Goal: Share content: Share content

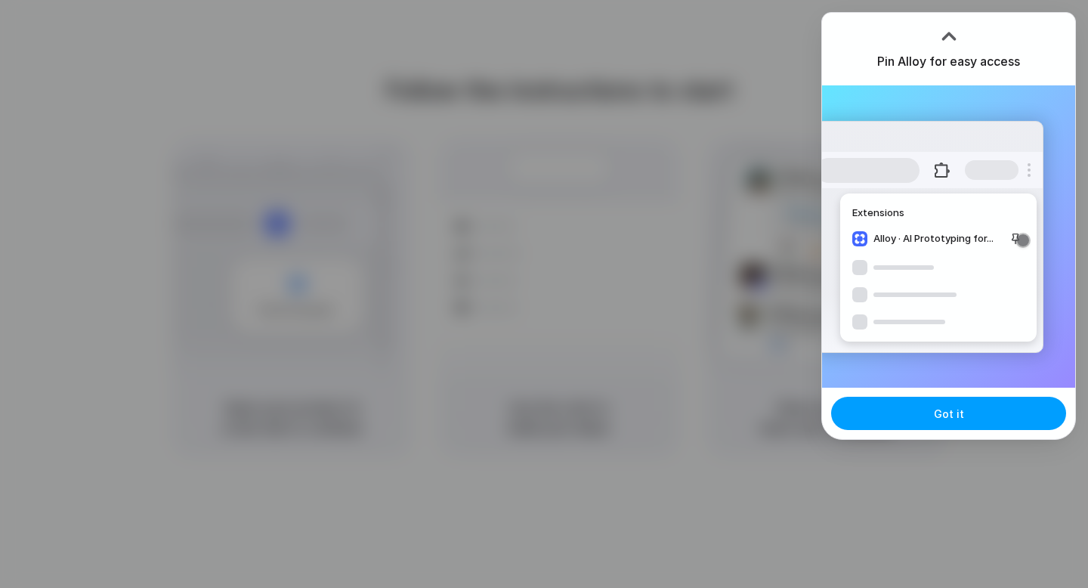
click at [943, 414] on span "Got it" at bounding box center [948, 414] width 30 height 16
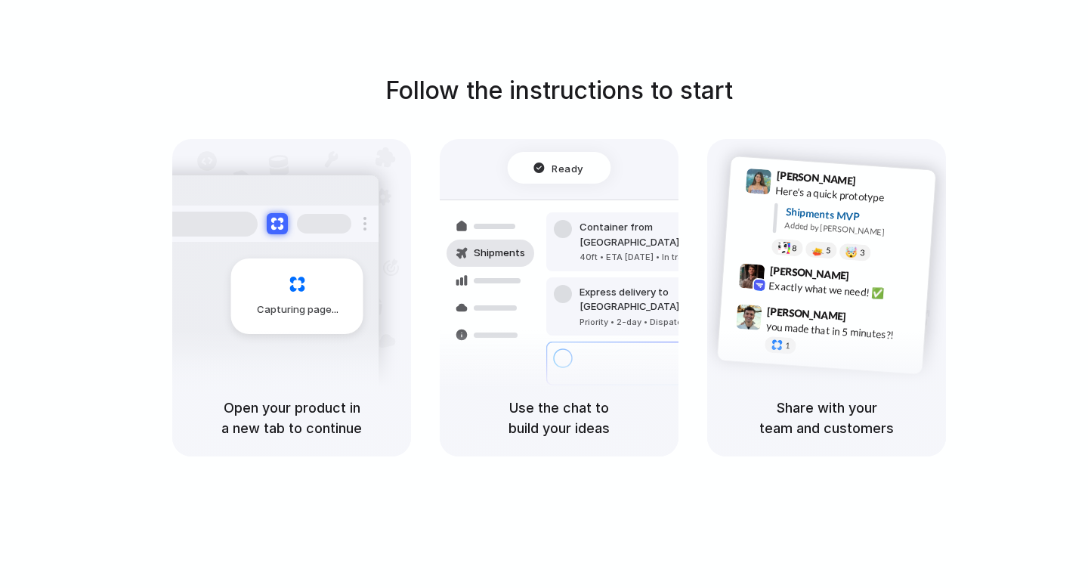
click at [571, 384] on div "Use the chat to build your ideas" at bounding box center [559, 417] width 239 height 77
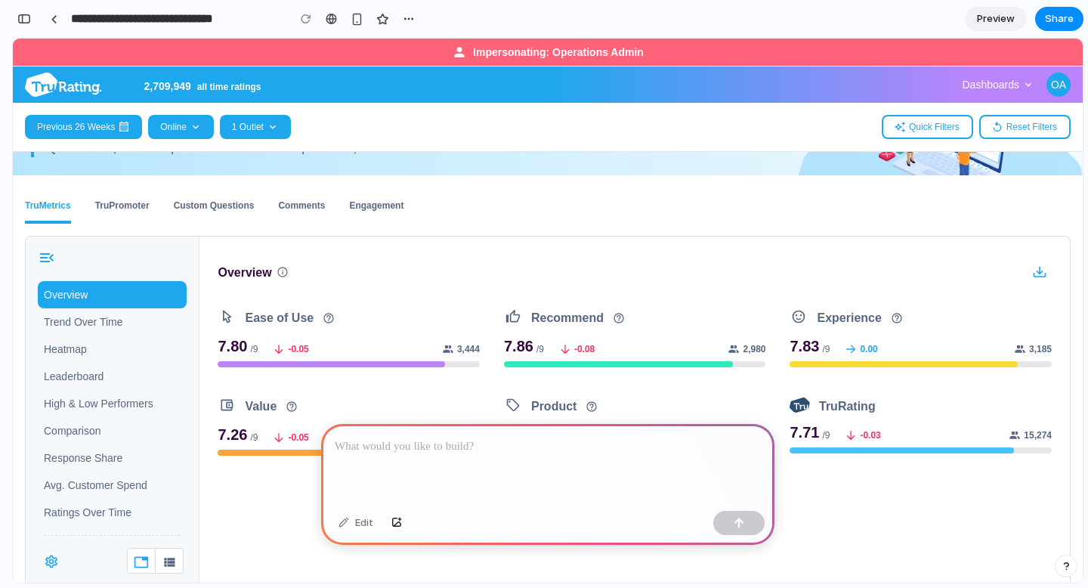
scroll to position [143, 0]
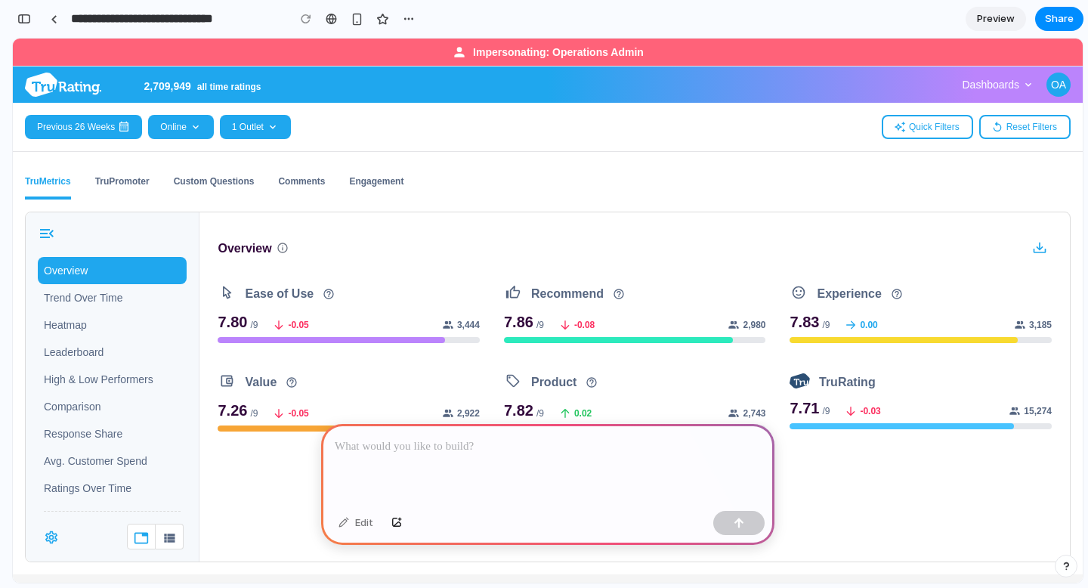
click at [486, 469] on div at bounding box center [547, 464] width 453 height 81
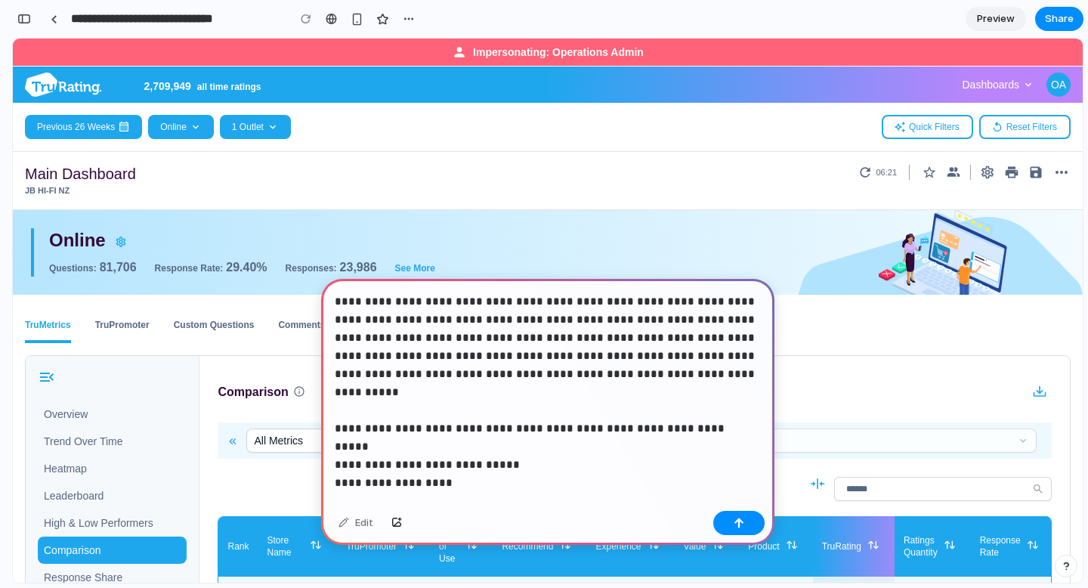
click at [495, 430] on p "**********" at bounding box center [548, 373] width 426 height 163
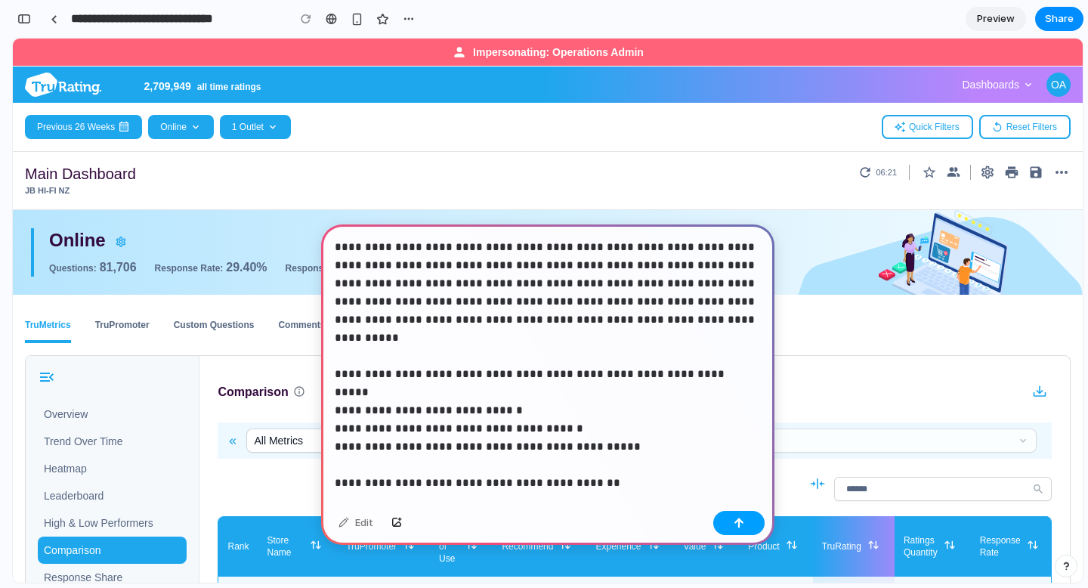
click at [738, 528] on button "button" at bounding box center [738, 523] width 51 height 24
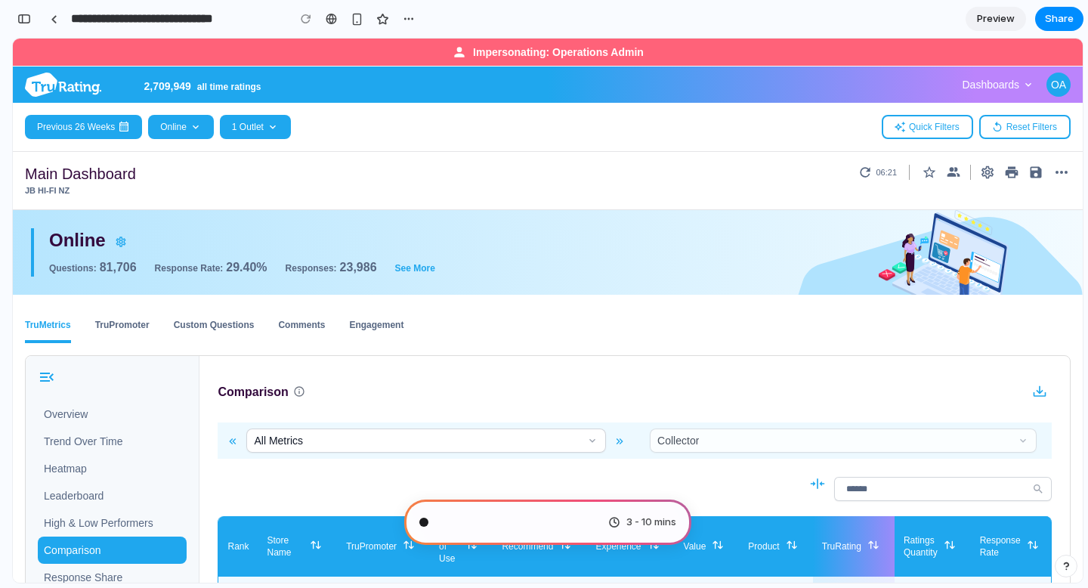
scroll to position [270, 0]
type input "**********"
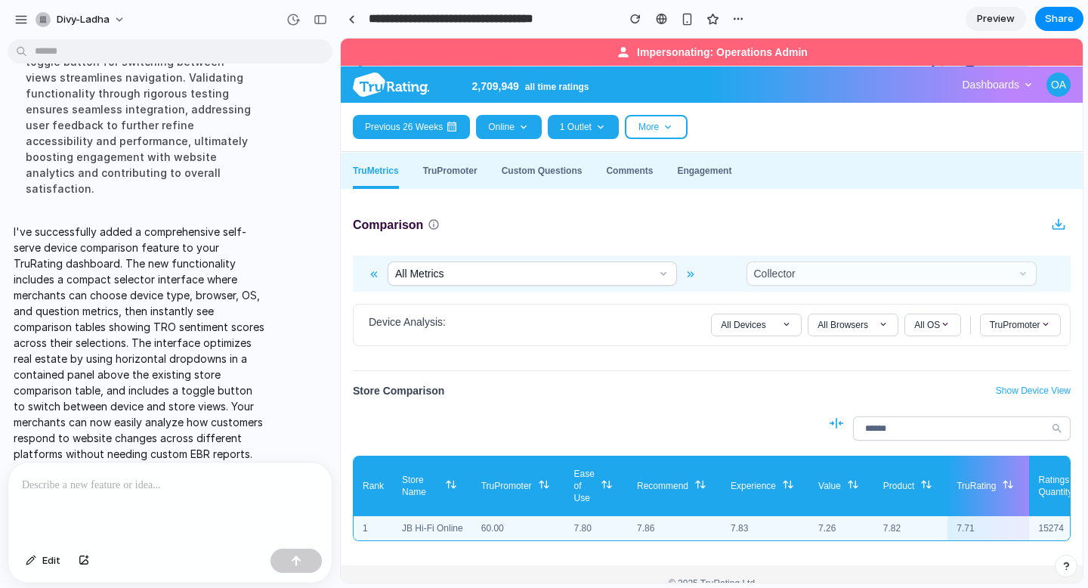
scroll to position [184, 0]
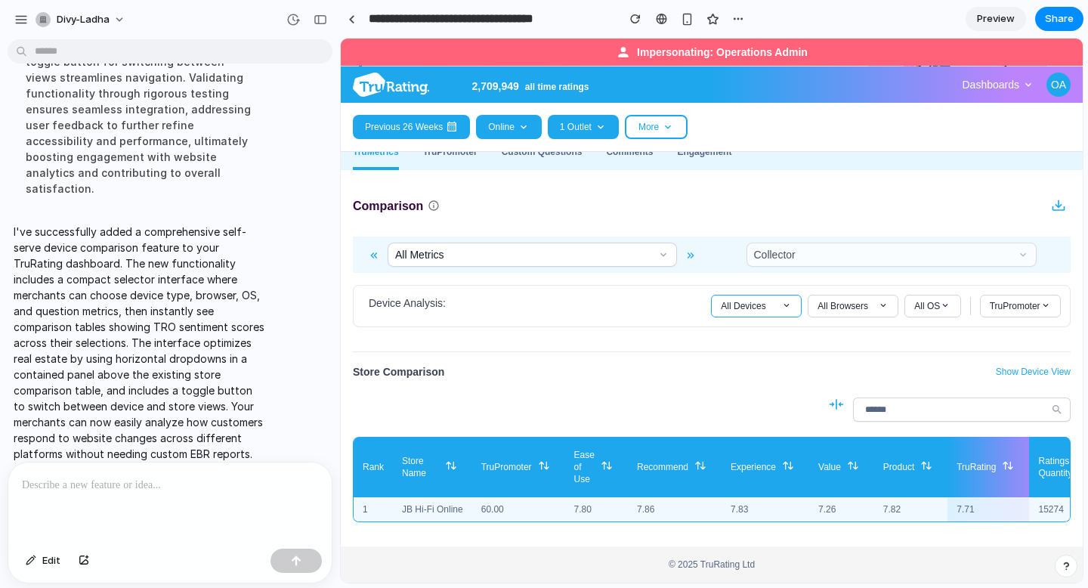
click at [794, 304] on button "All Devices" at bounding box center [756, 306] width 91 height 23
click at [753, 359] on button "Desktop" at bounding box center [755, 357] width 89 height 24
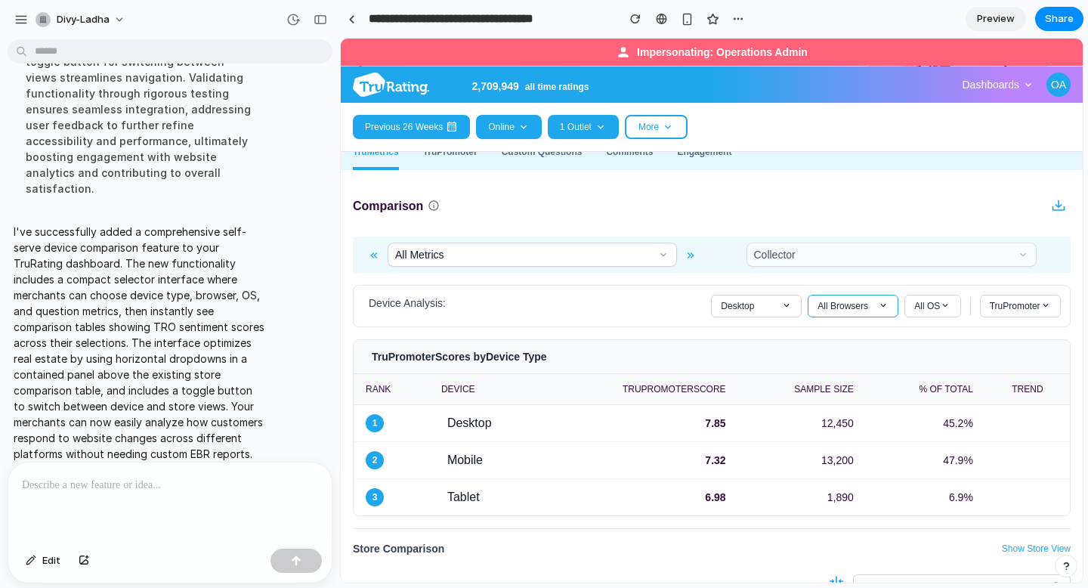
click at [844, 307] on span "All Browsers" at bounding box center [842, 306] width 51 height 12
click at [842, 382] on button "Safari" at bounding box center [852, 381] width 89 height 24
click at [942, 302] on span at bounding box center [945, 305] width 11 height 11
click at [933, 380] on button "macOS" at bounding box center [932, 381] width 54 height 24
click at [1030, 311] on button "TruPromoter" at bounding box center [1020, 306] width 81 height 23
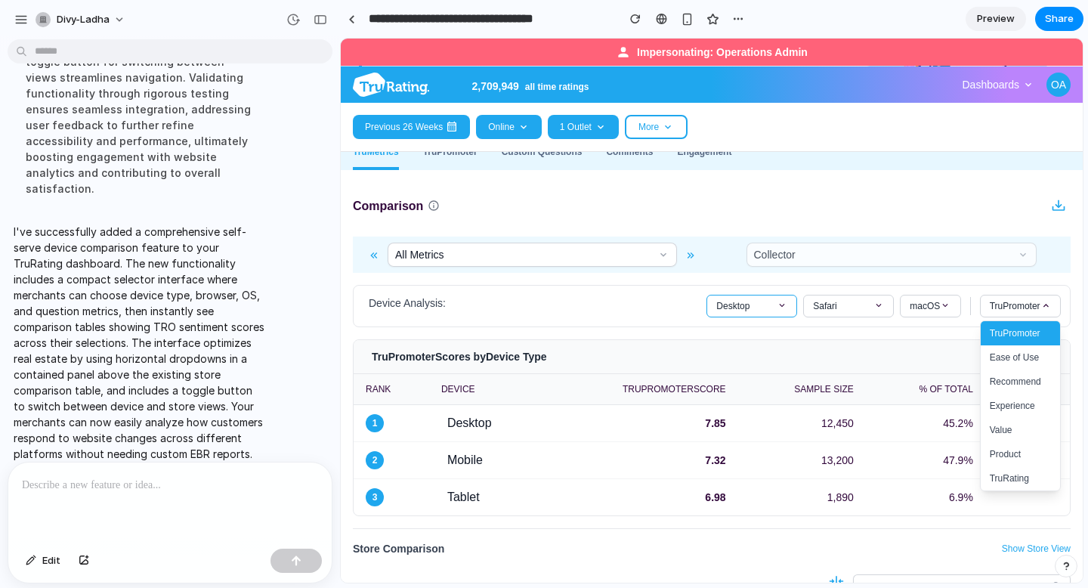
click at [745, 305] on span "Desktop" at bounding box center [732, 306] width 33 height 12
click at [741, 384] on button "Mobile" at bounding box center [751, 381] width 89 height 24
click at [730, 306] on span "Mobile" at bounding box center [729, 306] width 26 height 12
click at [844, 307] on div "Safari" at bounding box center [848, 306] width 71 height 12
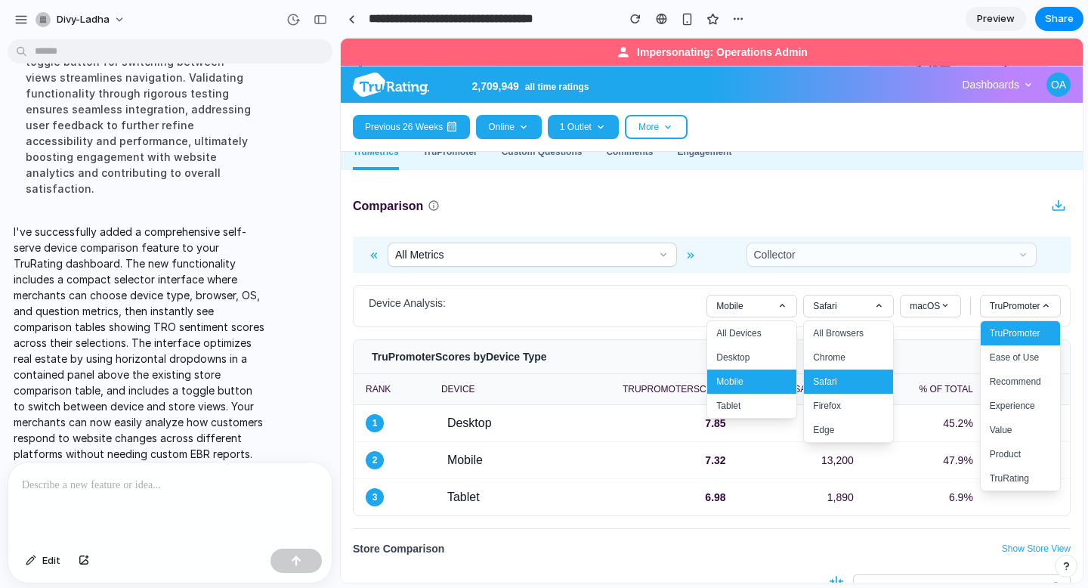
click at [612, 341] on div "TruPromoter Scores by Device Type" at bounding box center [711, 357] width 716 height 34
click at [634, 319] on div "Device Analysis: Mobile All Devices Desktop Mobile Tablet Safari All Browsers C…" at bounding box center [711, 306] width 717 height 42
click at [763, 301] on div "Mobile" at bounding box center [751, 306] width 71 height 12
click at [762, 301] on div "Mobile" at bounding box center [751, 306] width 71 height 12
click at [743, 355] on button "Desktop" at bounding box center [751, 357] width 89 height 24
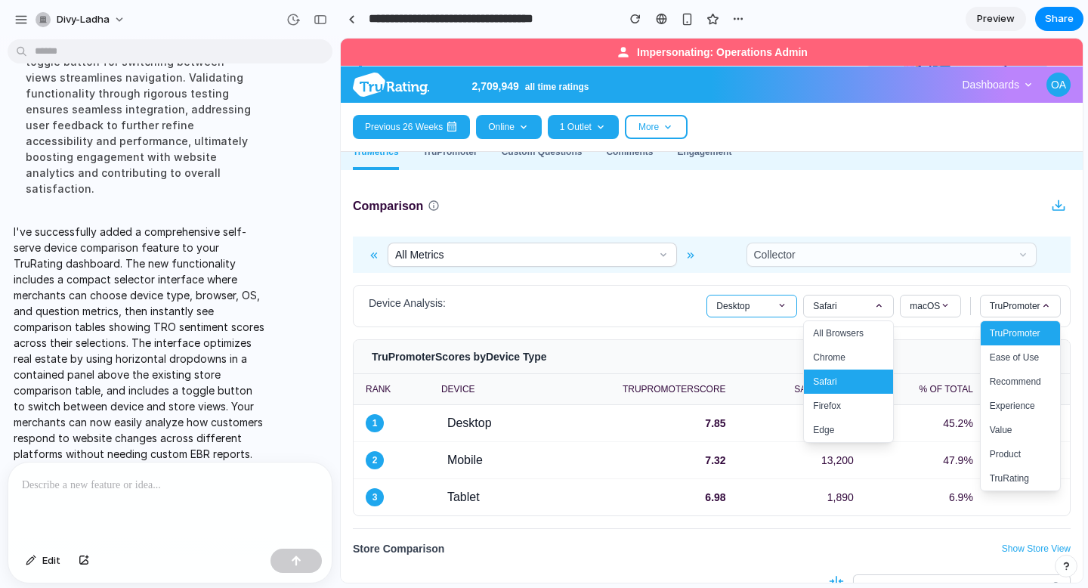
click at [782, 300] on span at bounding box center [781, 305] width 11 height 11
click at [749, 326] on button "All Devices" at bounding box center [751, 333] width 89 height 24
click at [862, 300] on div "Safari" at bounding box center [848, 306] width 71 height 12
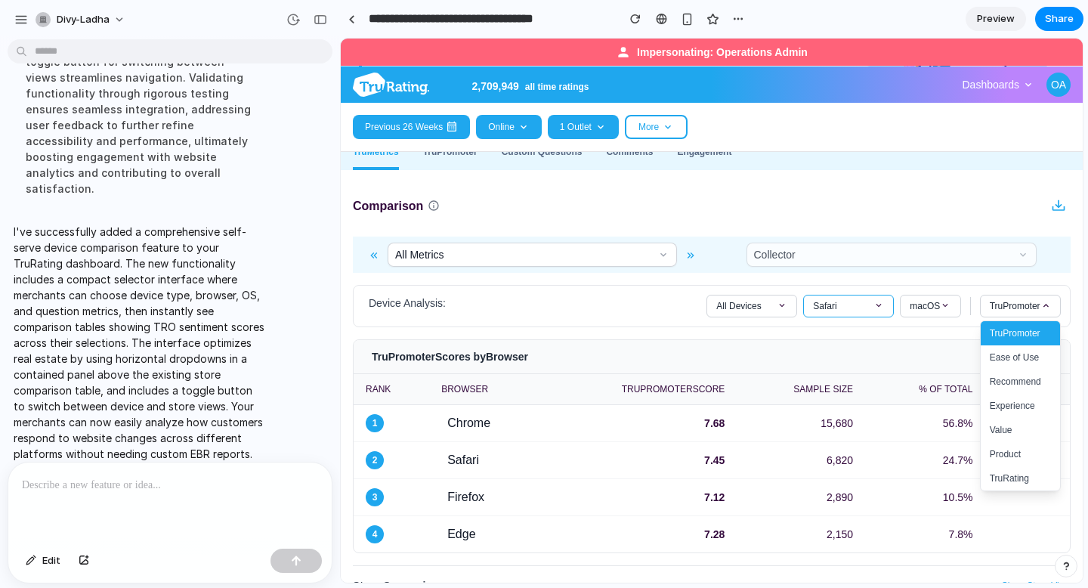
click at [841, 304] on div "Safari" at bounding box center [848, 306] width 71 height 12
click at [838, 335] on button "All Browsers" at bounding box center [848, 333] width 89 height 24
click at [924, 306] on span "macOS" at bounding box center [924, 306] width 30 height 12
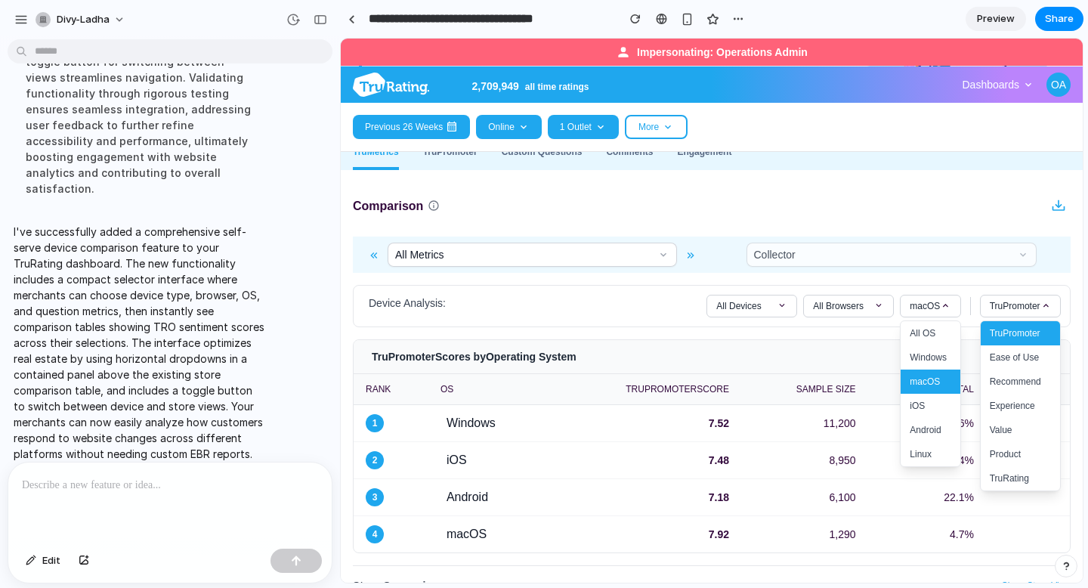
click at [917, 335] on button "All OS" at bounding box center [929, 333] width 59 height 24
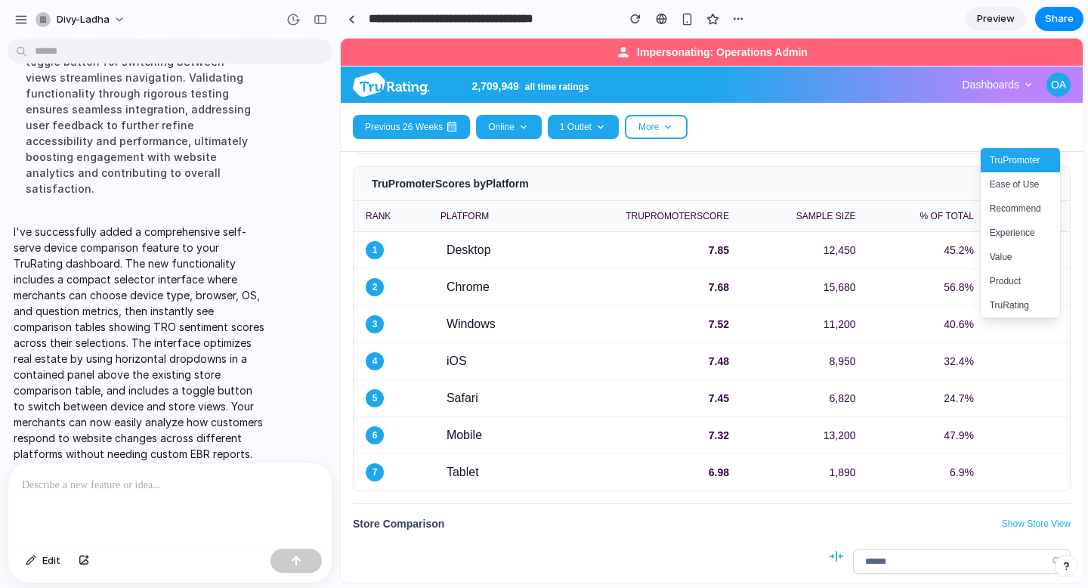
scroll to position [251, 0]
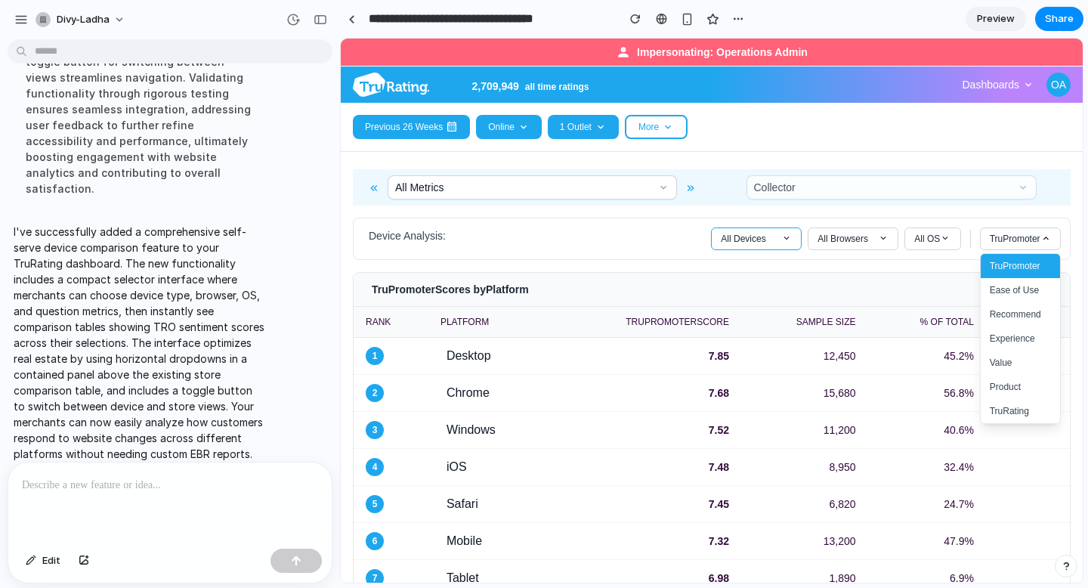
click at [759, 235] on span "All Devices" at bounding box center [742, 239] width 45 height 12
click at [1078, 279] on div "Device Analysis: All Devices All Devices Desktop Mobile Tablet All Browsers All…" at bounding box center [712, 400] width 742 height 391
click at [738, 287] on button "Desktop" at bounding box center [755, 290] width 89 height 24
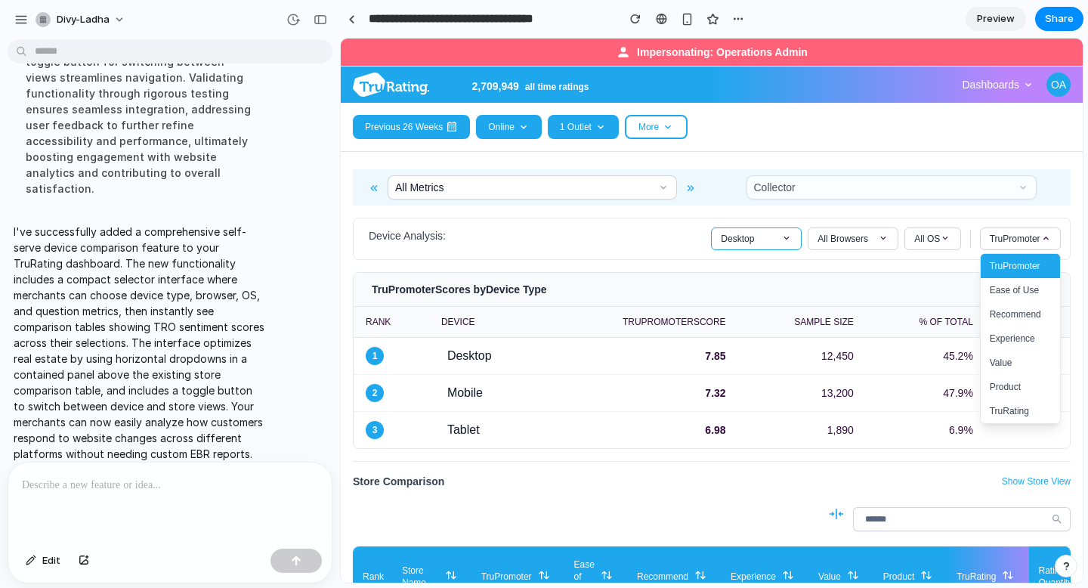
click at [771, 236] on div "Desktop" at bounding box center [755, 239] width 71 height 12
click at [730, 268] on button "All Devices" at bounding box center [755, 266] width 89 height 24
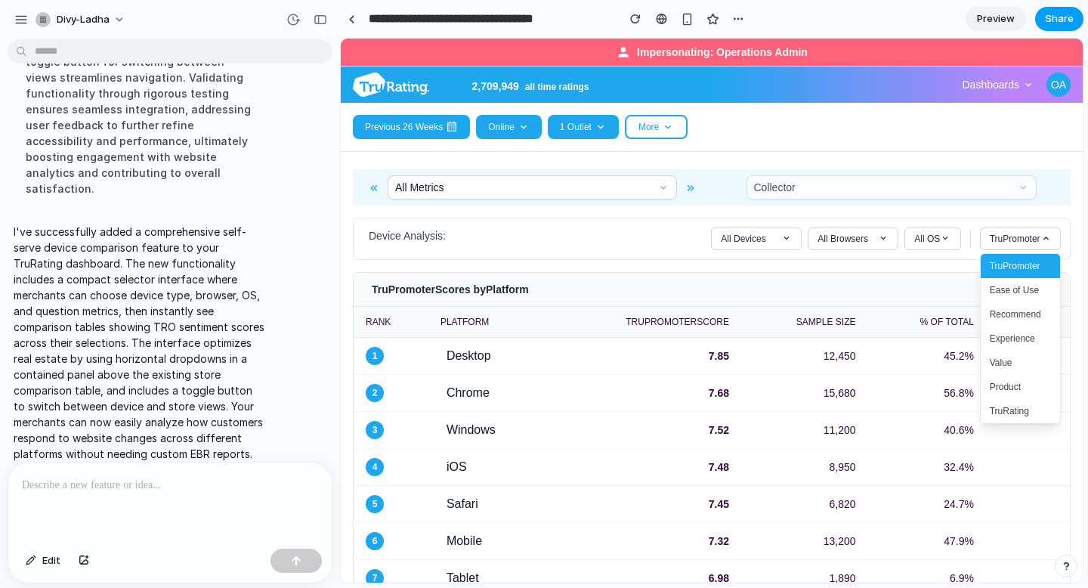
click at [1054, 18] on span "Share" at bounding box center [1058, 18] width 29 height 15
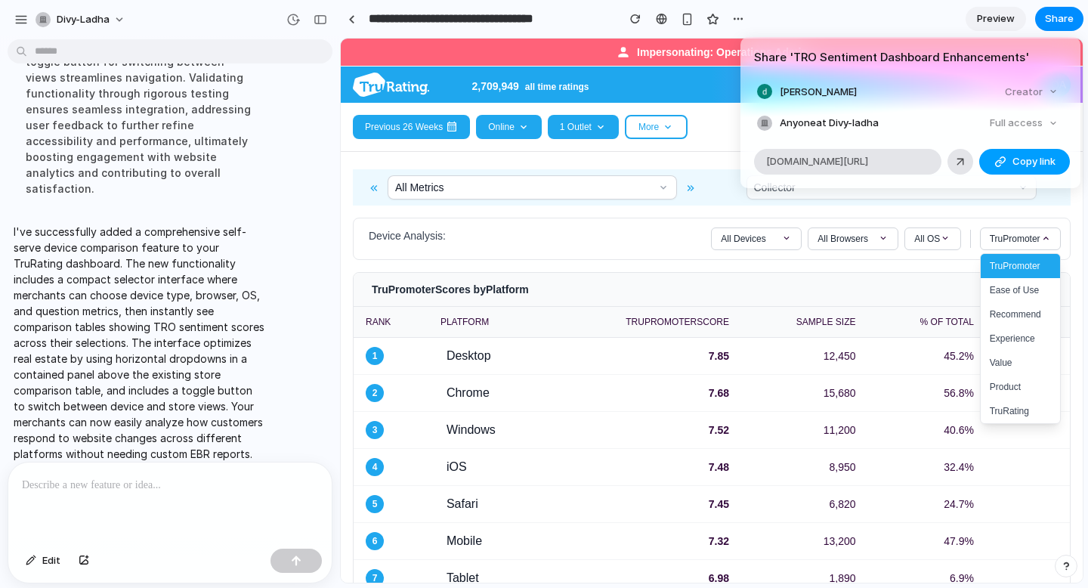
click at [1038, 166] on span "Copy link" at bounding box center [1033, 161] width 43 height 15
click at [173, 476] on div "Share ' TRO Sentiment Dashboard Enhancements ' [PERSON_NAME] Creator Anyone at …" at bounding box center [544, 294] width 1088 height 588
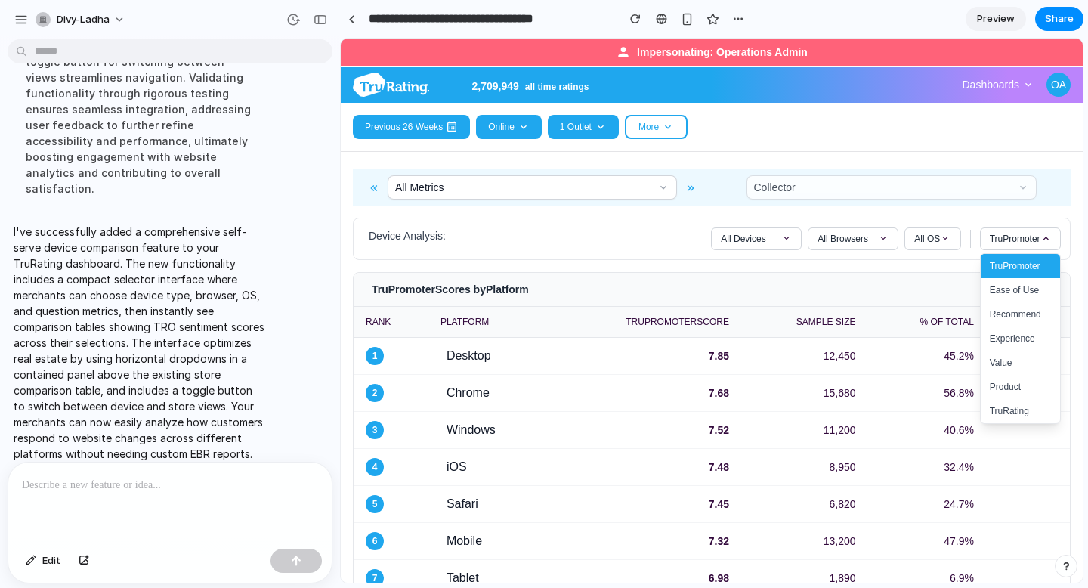
click at [181, 482] on p at bounding box center [170, 485] width 296 height 18
click at [862, 235] on span "All Browsers" at bounding box center [842, 239] width 51 height 12
click at [850, 288] on button "Chrome" at bounding box center [852, 290] width 89 height 24
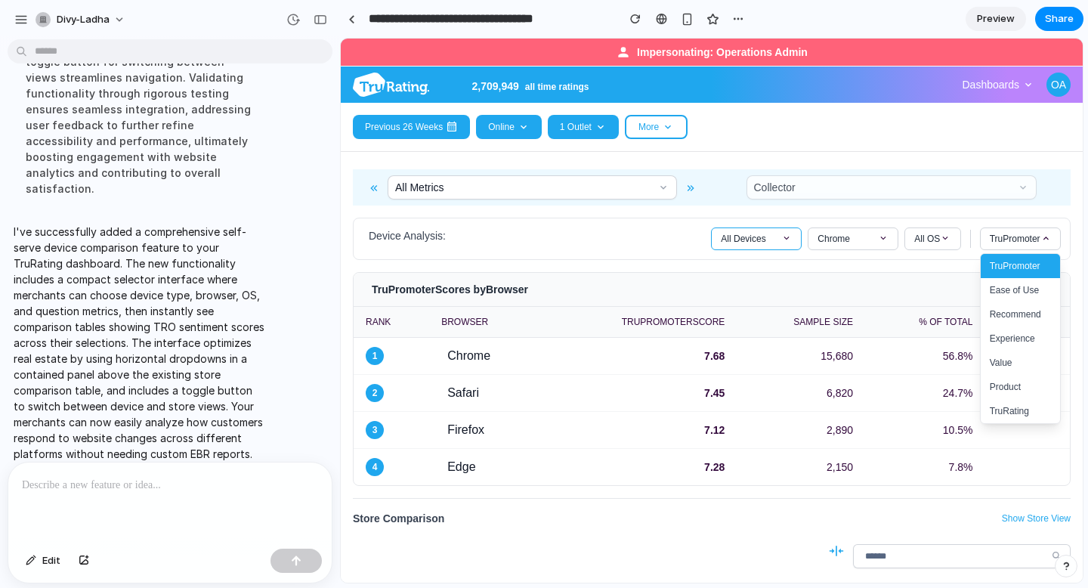
click at [773, 240] on div "All Devices" at bounding box center [755, 239] width 71 height 12
click at [753, 267] on button "All Devices" at bounding box center [755, 266] width 89 height 24
click at [878, 230] on button "Chrome" at bounding box center [852, 238] width 91 height 23
click at [847, 270] on button "All Browsers" at bounding box center [852, 266] width 89 height 24
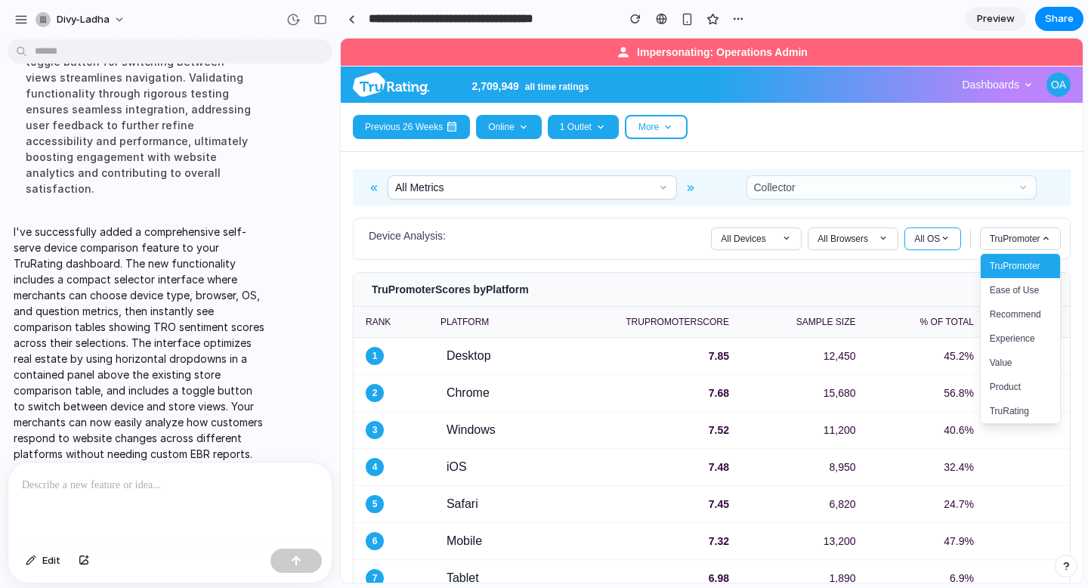
click at [912, 246] on button "All OS" at bounding box center [932, 238] width 56 height 23
click at [818, 279] on div "TruPromoter Scores by Platform" at bounding box center [711, 290] width 716 height 34
click at [781, 256] on div "Device Analysis: All Devices All Browsers All OS All OS Windows macOS iOS Andro…" at bounding box center [711, 239] width 717 height 42
click at [781, 241] on span at bounding box center [786, 238] width 11 height 11
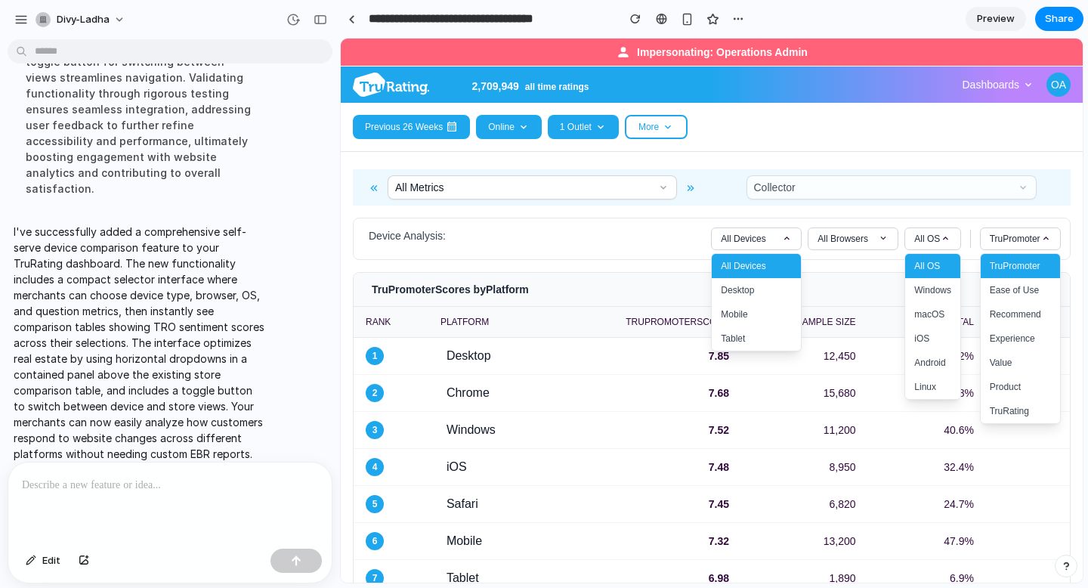
click at [656, 251] on div "Device Analysis: All Devices All Devices Desktop Mobile Tablet All Browsers All…" at bounding box center [711, 239] width 717 height 42
click at [1075, 250] on div "Device Analysis: All Devices All Devices Desktop Mobile Tablet All Browsers All…" at bounding box center [712, 400] width 742 height 391
click at [353, 20] on div at bounding box center [351, 19] width 7 height 8
